Goal: Transaction & Acquisition: Book appointment/travel/reservation

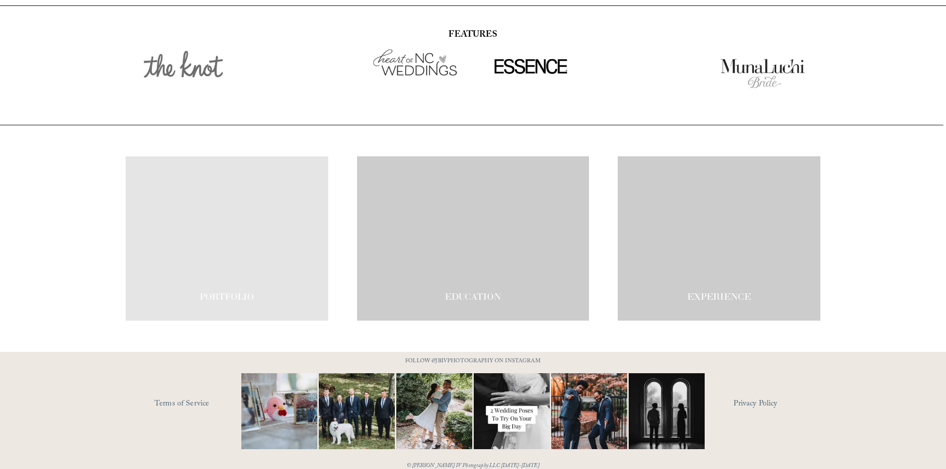
scroll to position [1732, 0]
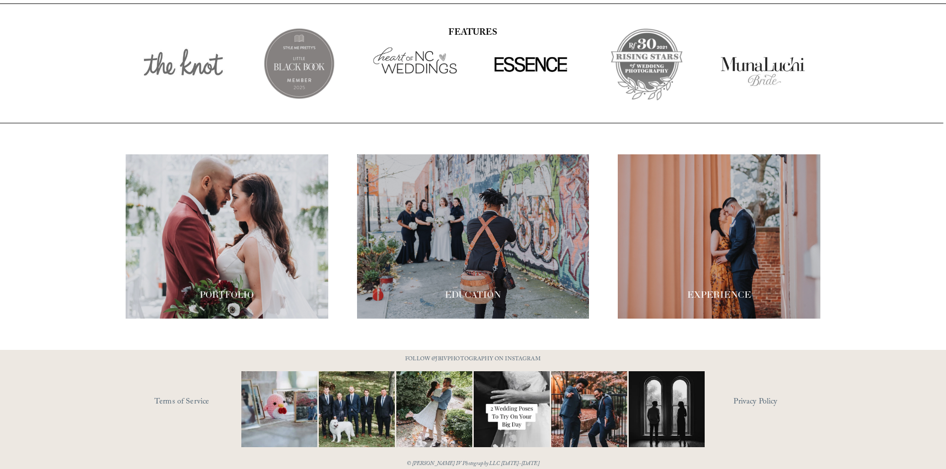
click at [728, 223] on div at bounding box center [718, 236] width 203 height 164
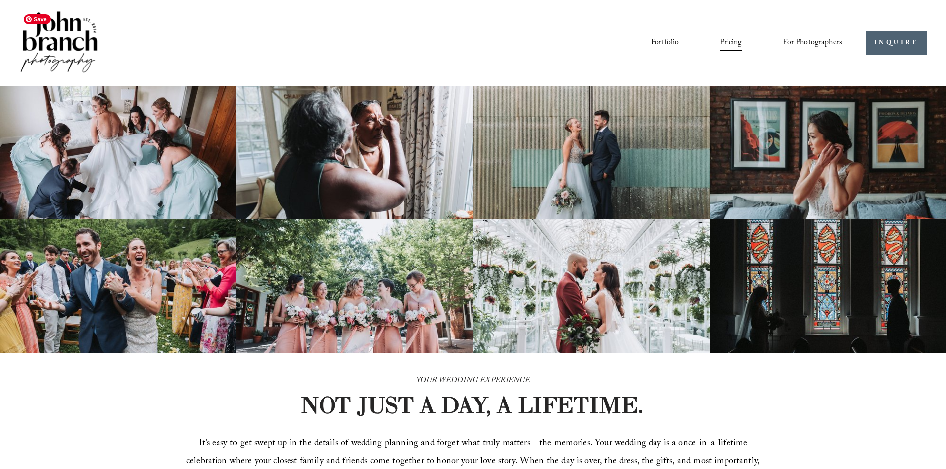
click at [70, 55] on img at bounding box center [59, 42] width 80 height 67
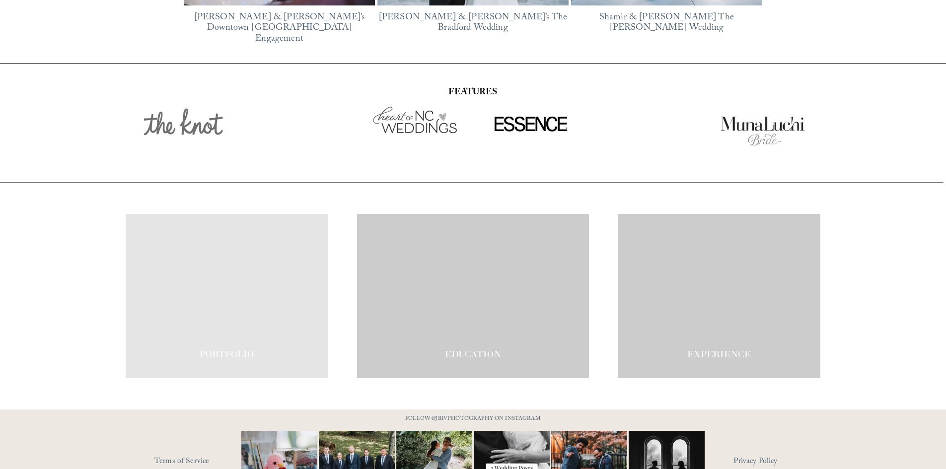
scroll to position [1688, 0]
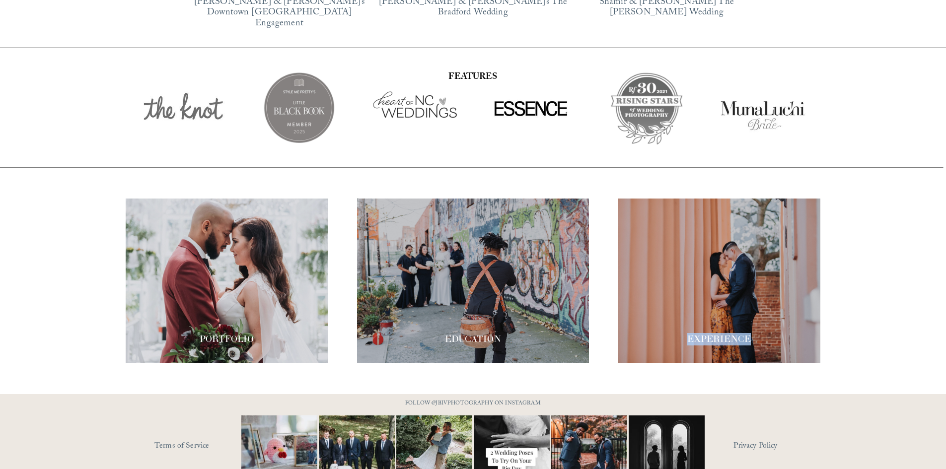
drag, startPoint x: 749, startPoint y: 321, endPoint x: 691, endPoint y: 311, distance: 58.9
click at [691, 311] on div "PORTFOLIO EDUCATION" at bounding box center [473, 281] width 946 height 164
drag, startPoint x: 705, startPoint y: 319, endPoint x: 662, endPoint y: 289, distance: 52.7
click at [662, 289] on div at bounding box center [718, 281] width 203 height 164
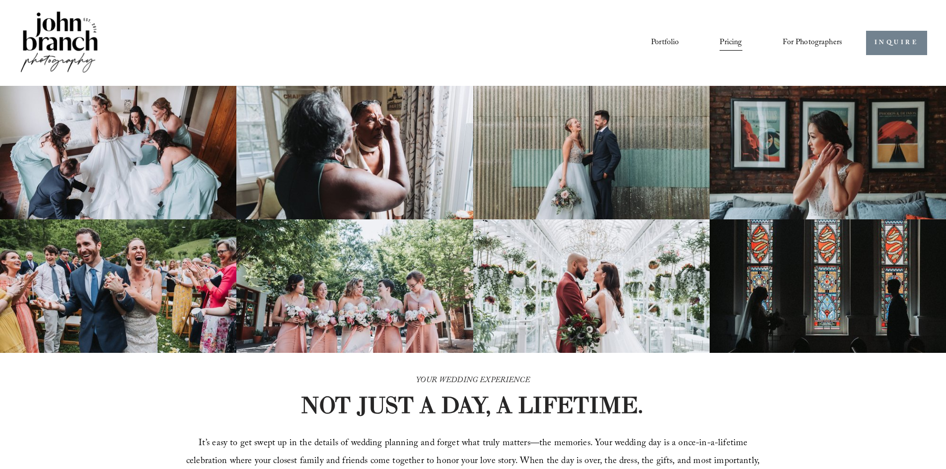
click at [892, 39] on link "INQUIRE" at bounding box center [896, 43] width 61 height 24
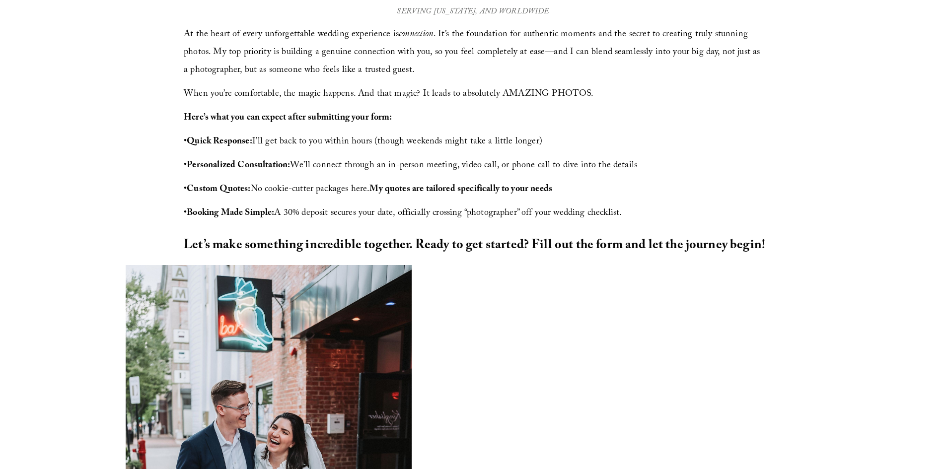
scroll to position [274, 0]
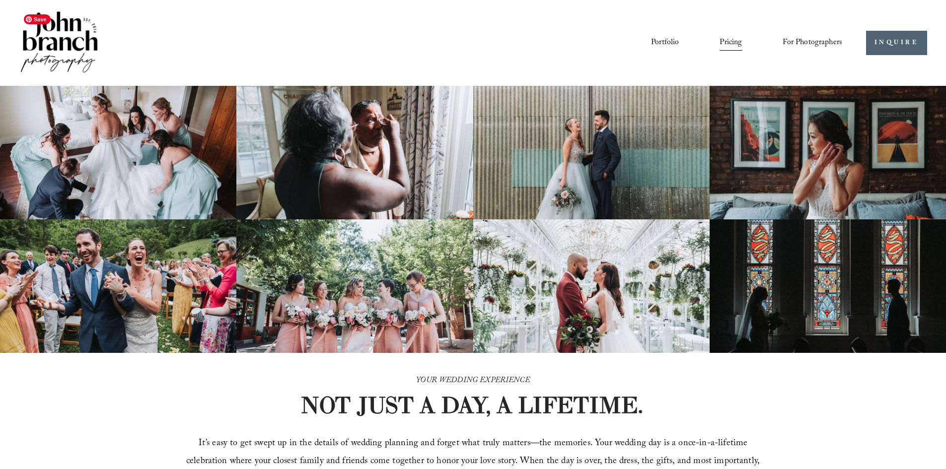
click at [57, 48] on img at bounding box center [59, 42] width 80 height 67
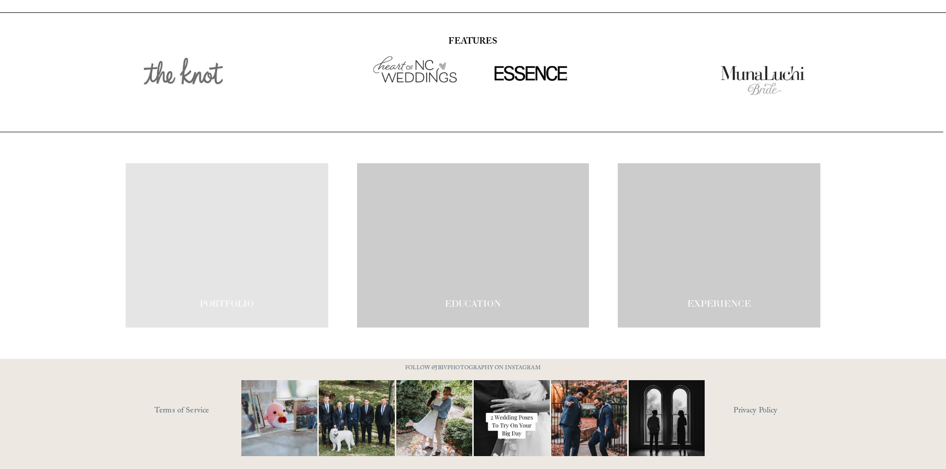
scroll to position [1732, 0]
